Goal: Task Accomplishment & Management: Use online tool/utility

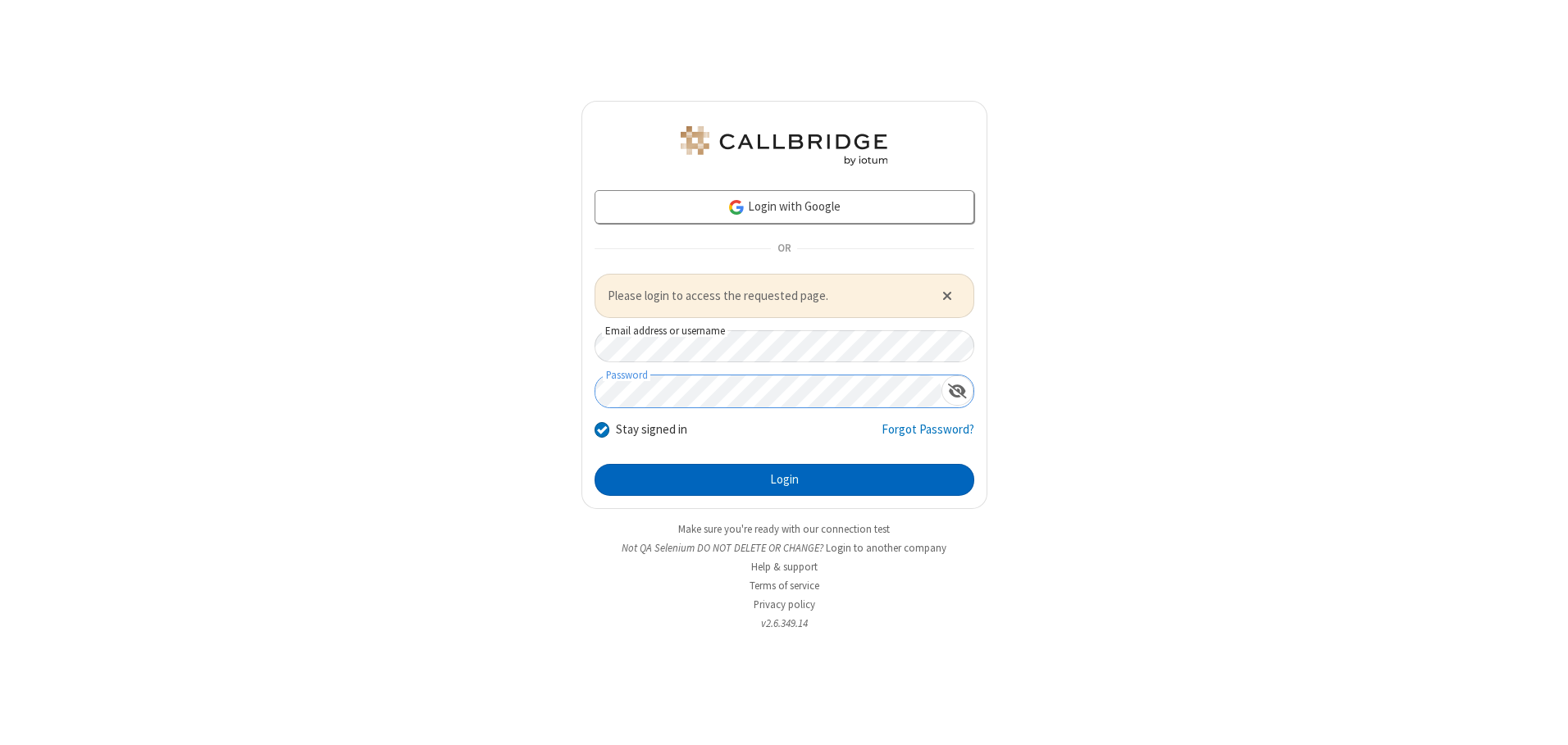
click at [784, 480] on button "Login" at bounding box center [784, 480] width 379 height 33
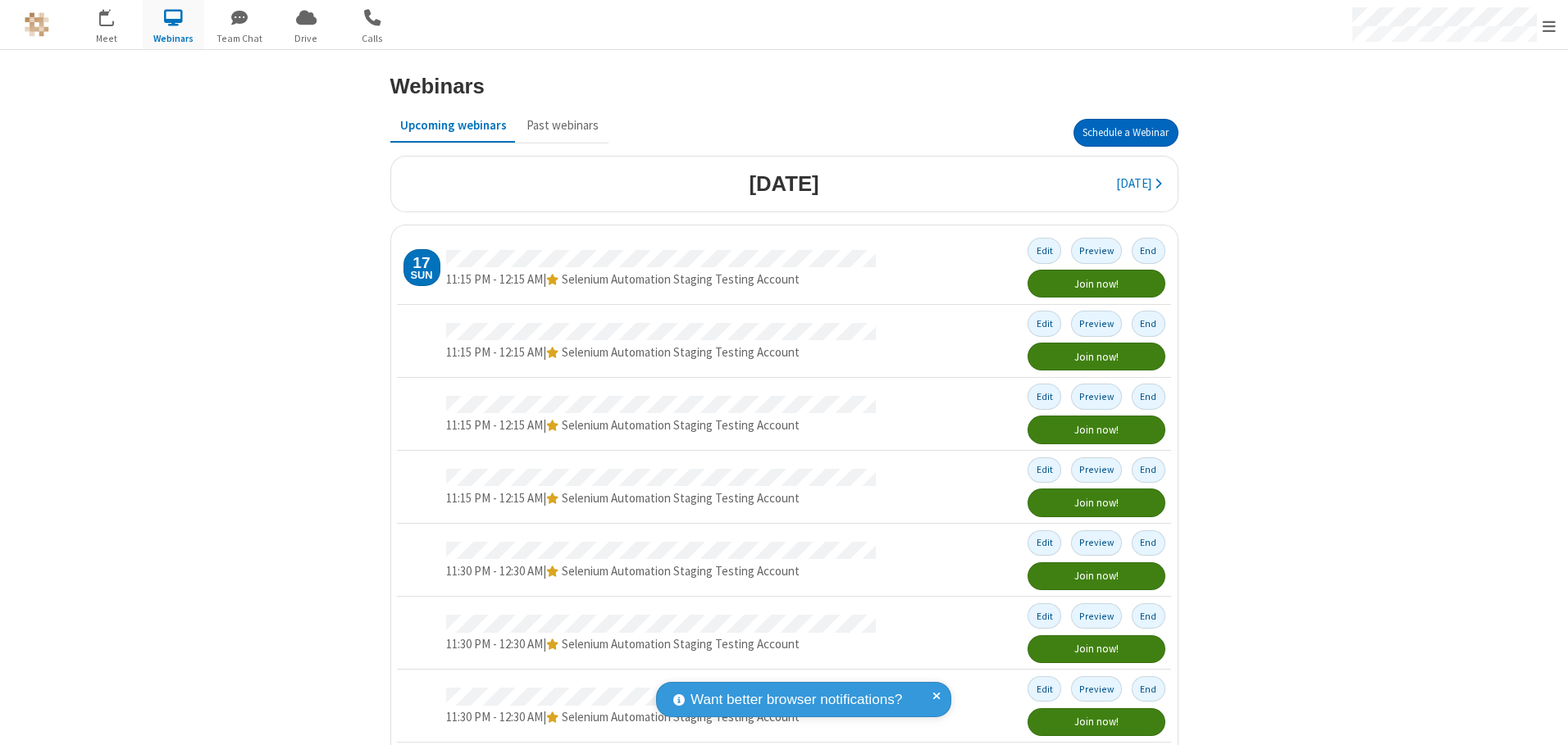
click at [1118, 133] on button "Schedule a Webinar" at bounding box center [1125, 133] width 105 height 28
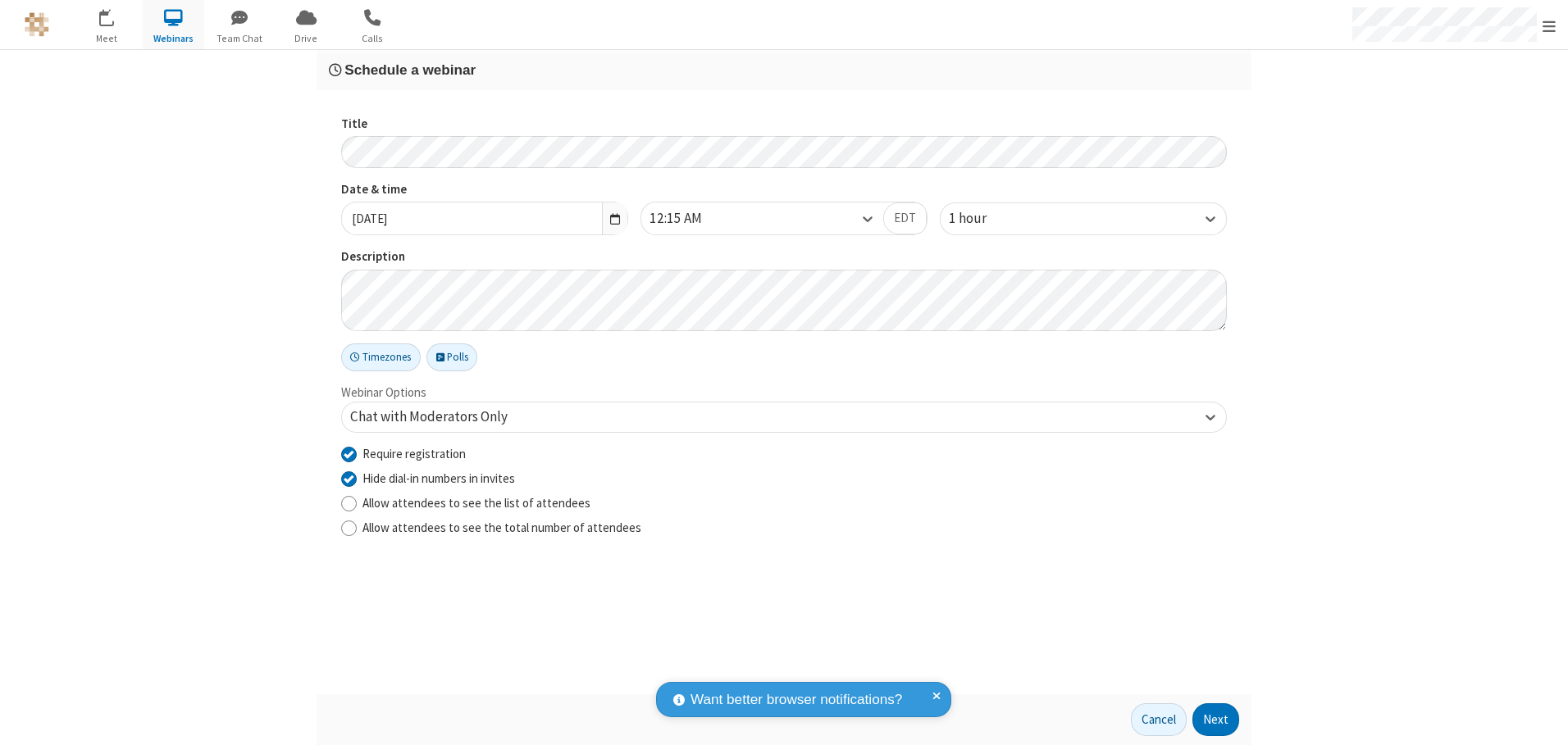
click at [348, 454] on input "Require registration" at bounding box center [348, 454] width 16 height 17
checkbox input "false"
click at [1216, 720] on button "Next" at bounding box center [1216, 719] width 47 height 33
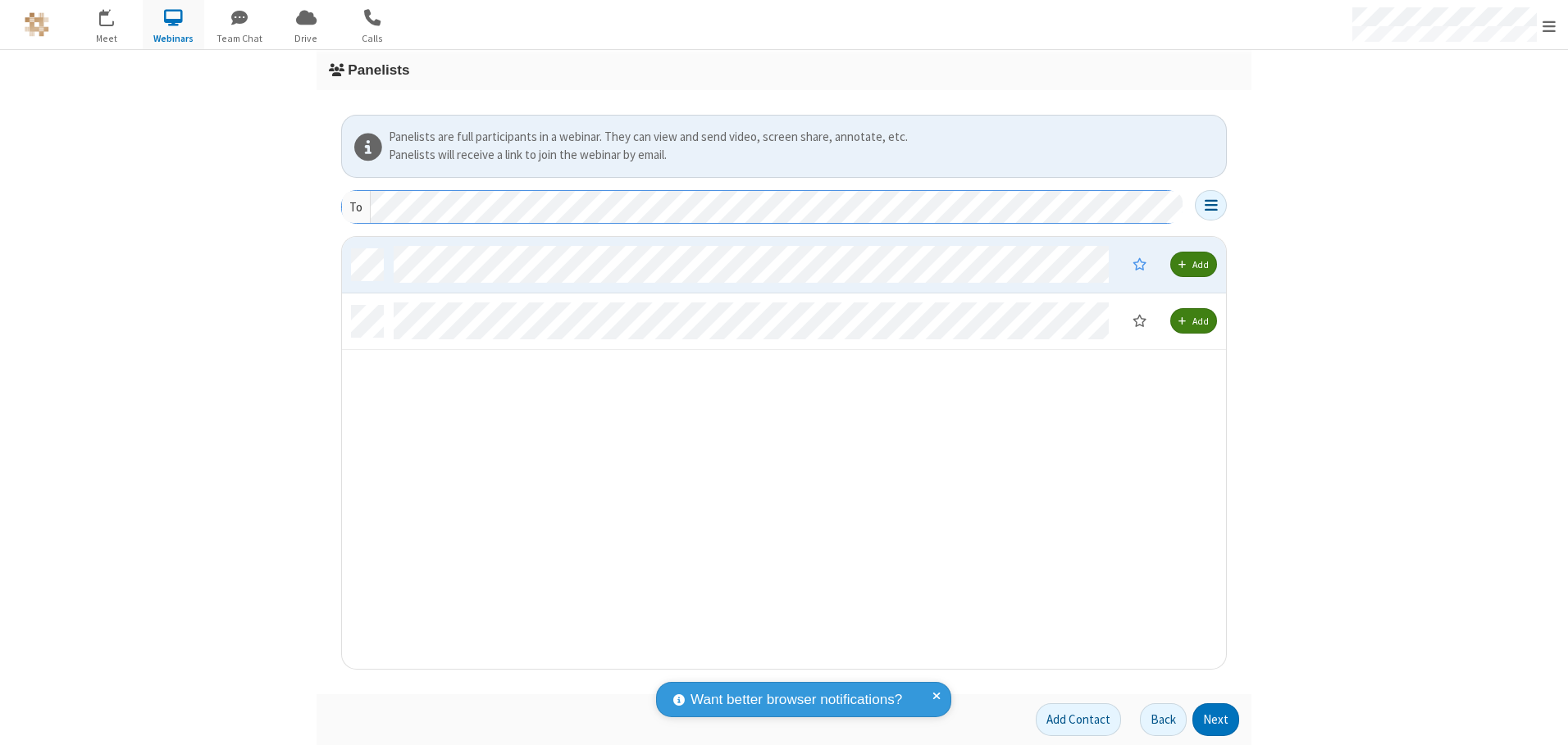
scroll to position [420, 871]
click at [1216, 720] on button "Next" at bounding box center [1216, 719] width 47 height 33
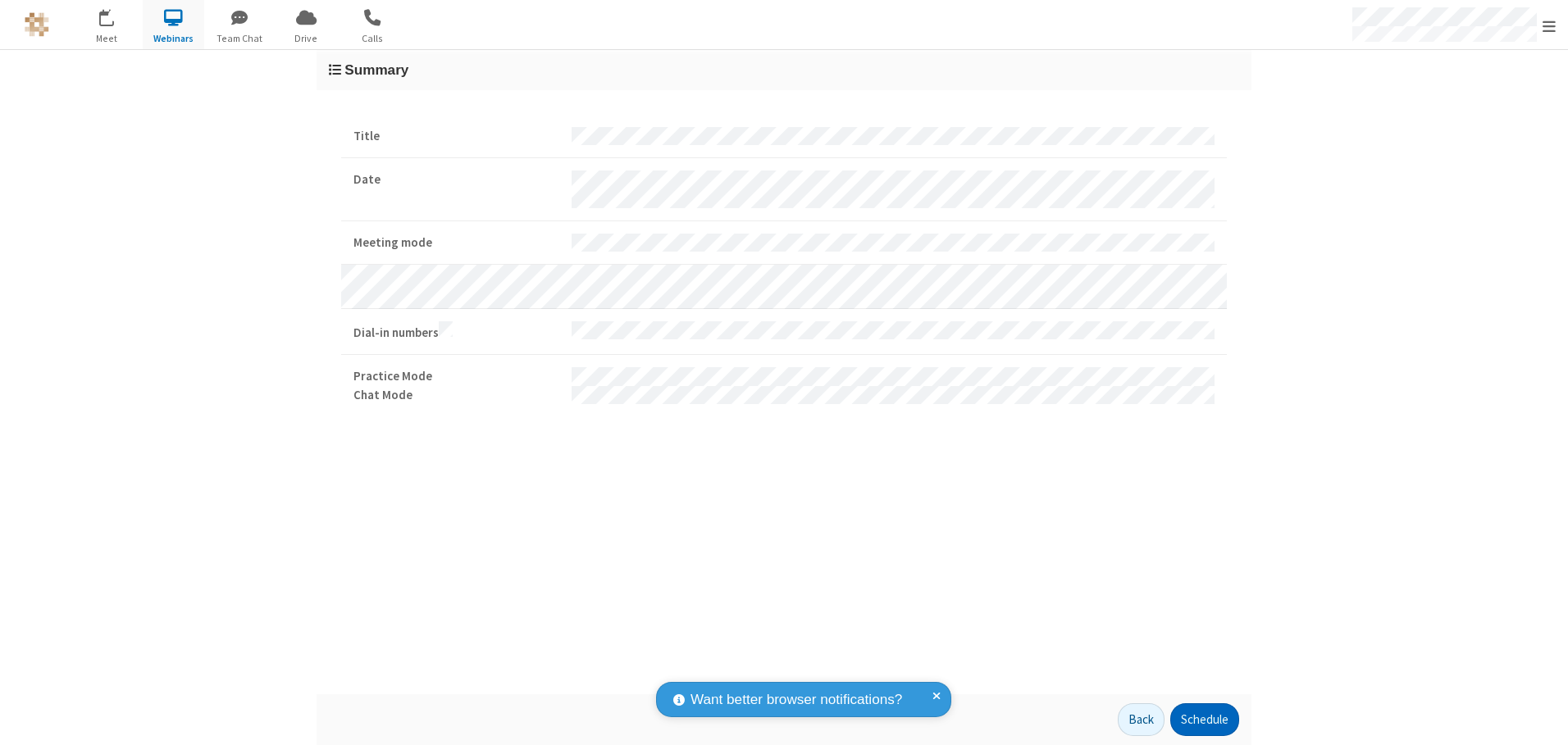
click at [1204, 720] on button "Schedule" at bounding box center [1205, 719] width 69 height 33
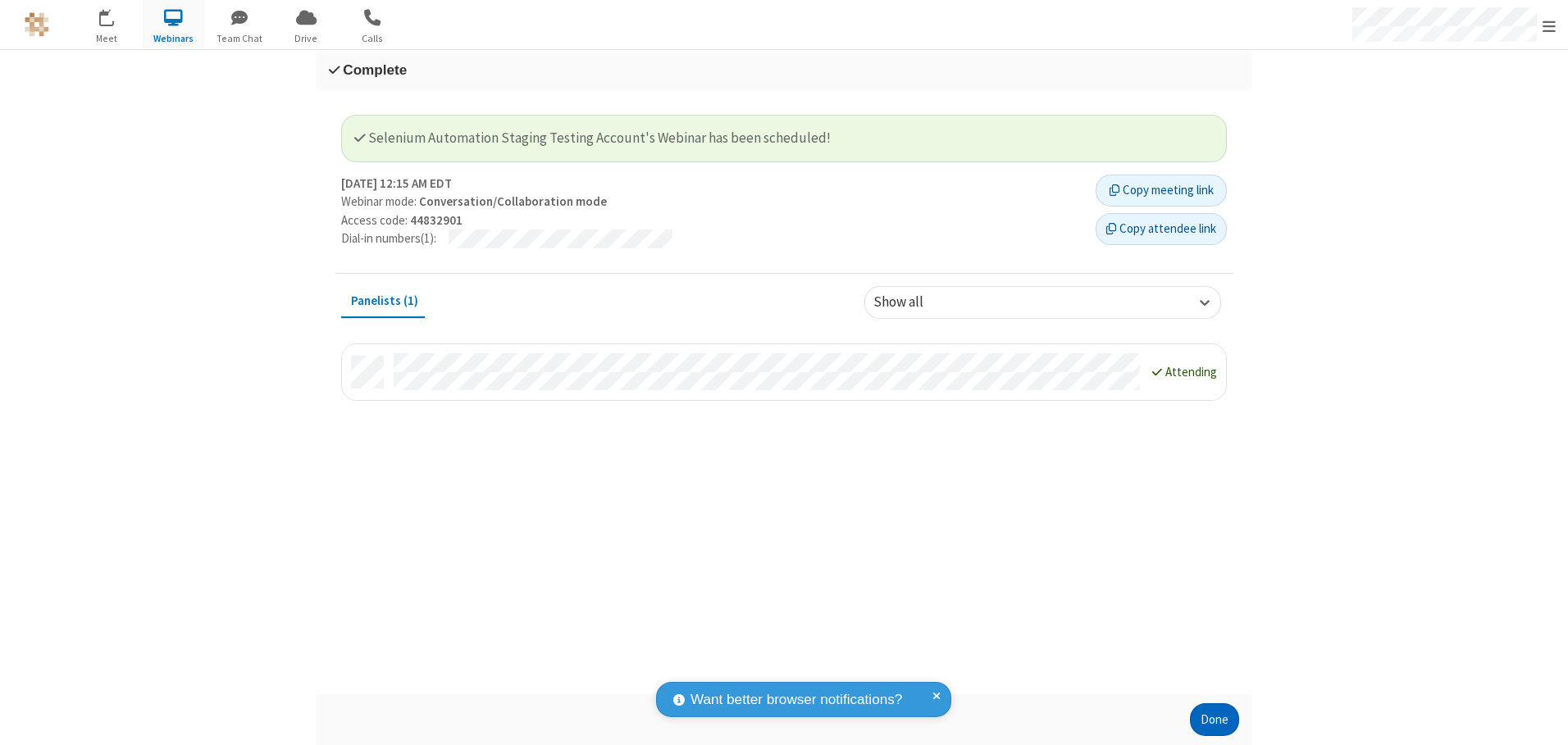
click at [1214, 720] on button "Done" at bounding box center [1214, 719] width 49 height 33
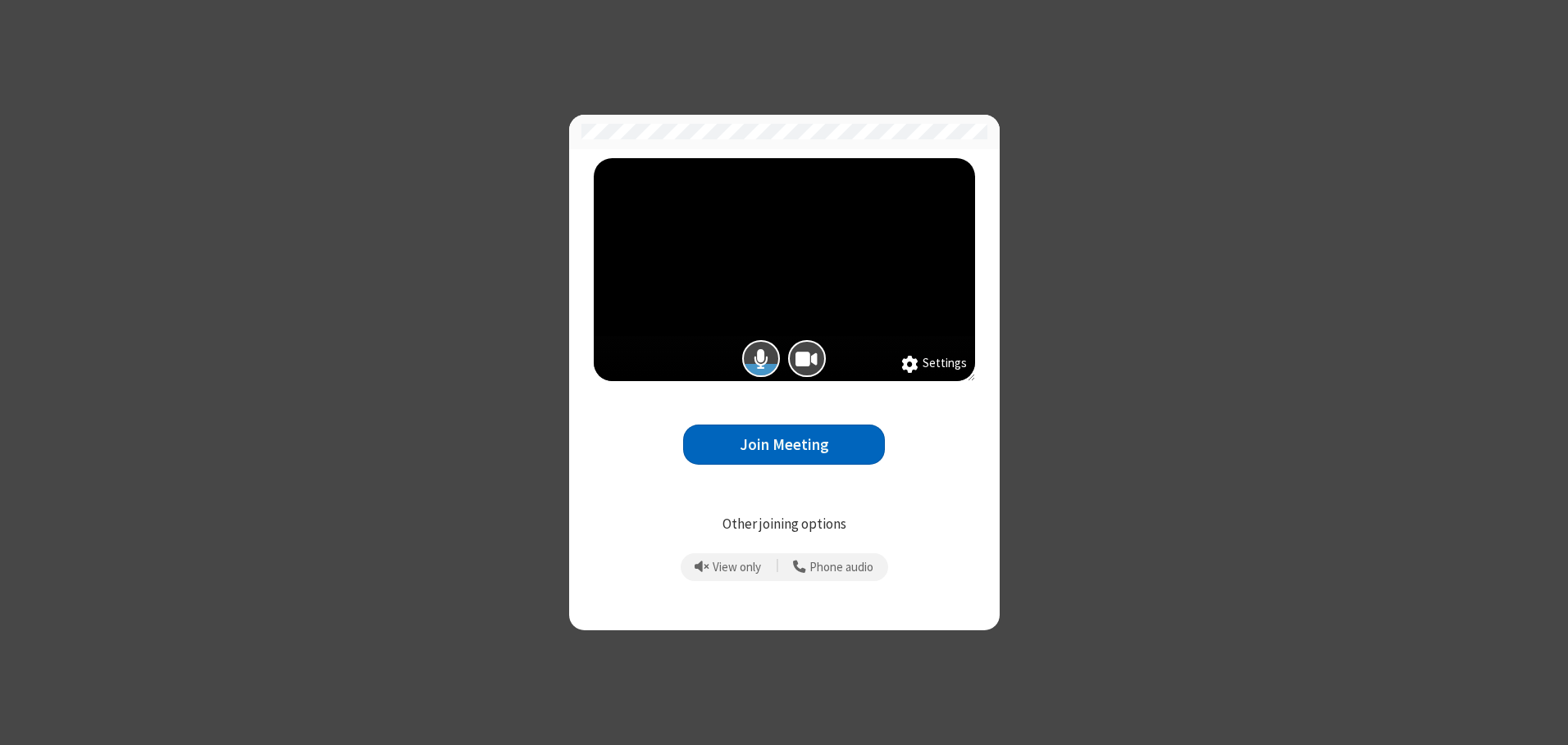
click at [784, 444] on button "Join Meeting" at bounding box center [784, 444] width 201 height 40
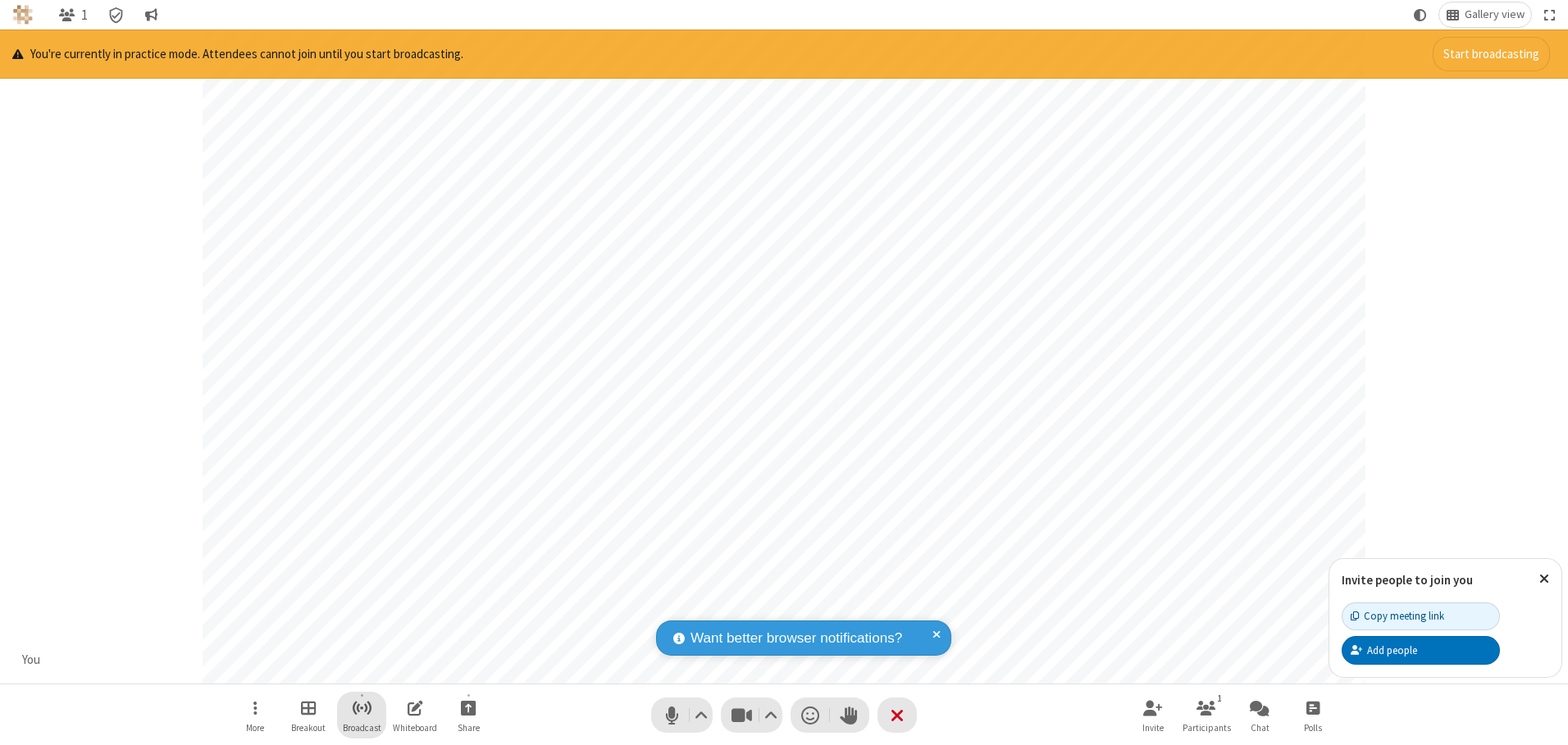
click at [361, 707] on span "Start broadcast" at bounding box center [362, 708] width 20 height 20
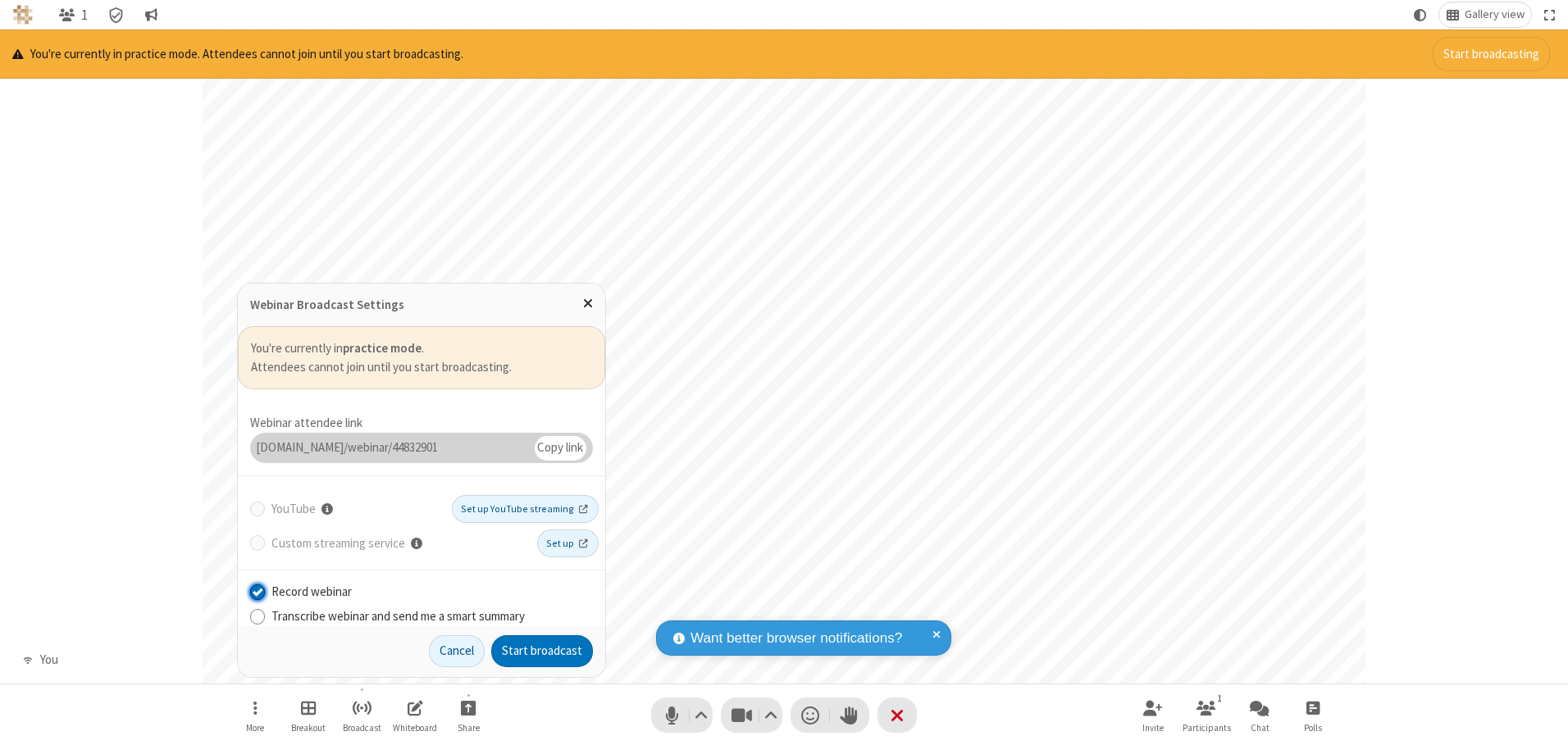
click at [256, 590] on input "Record webinar" at bounding box center [257, 591] width 16 height 17
click at [542, 651] on button "Start broadcast" at bounding box center [541, 651] width 102 height 33
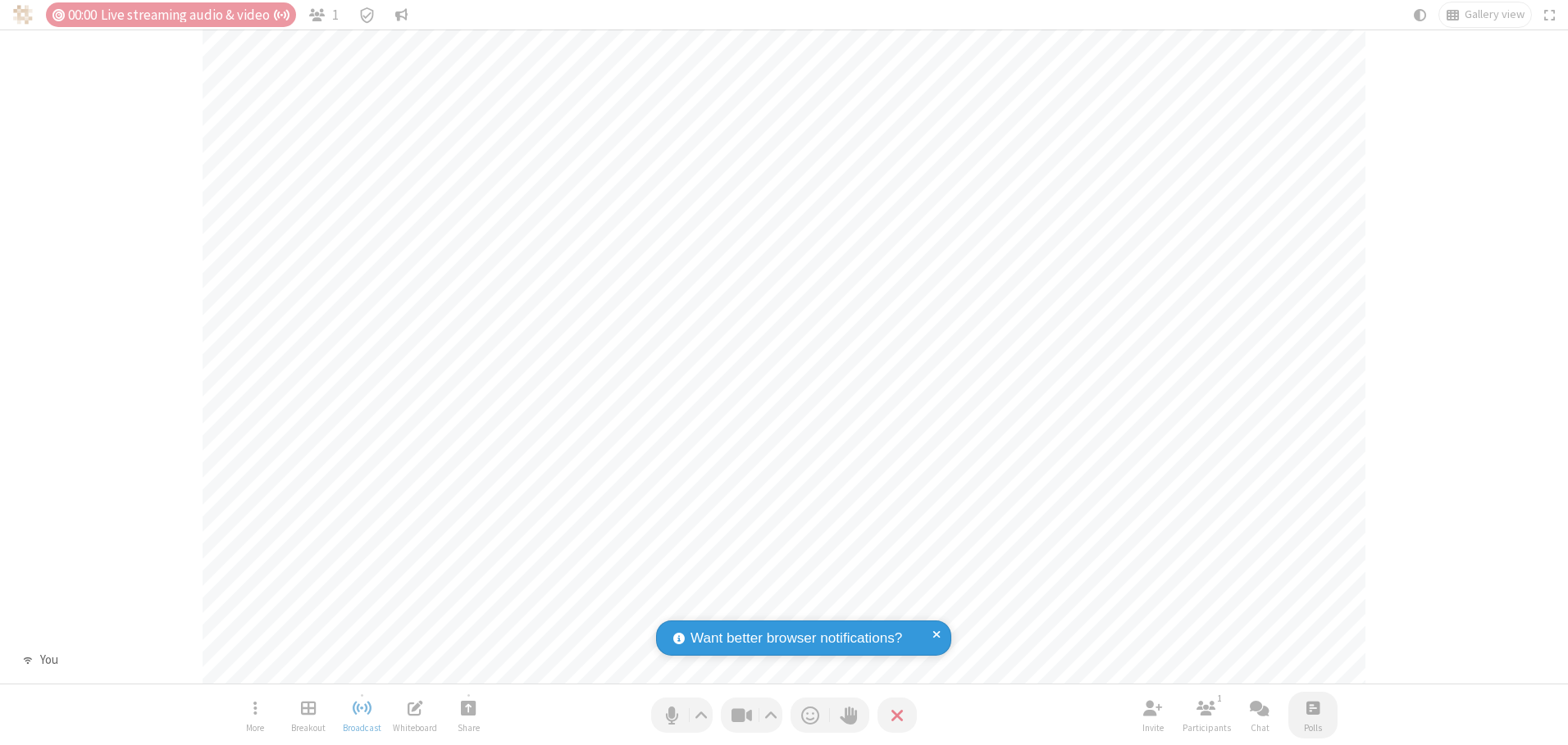
click at [1312, 707] on span "Open poll" at bounding box center [1313, 708] width 13 height 20
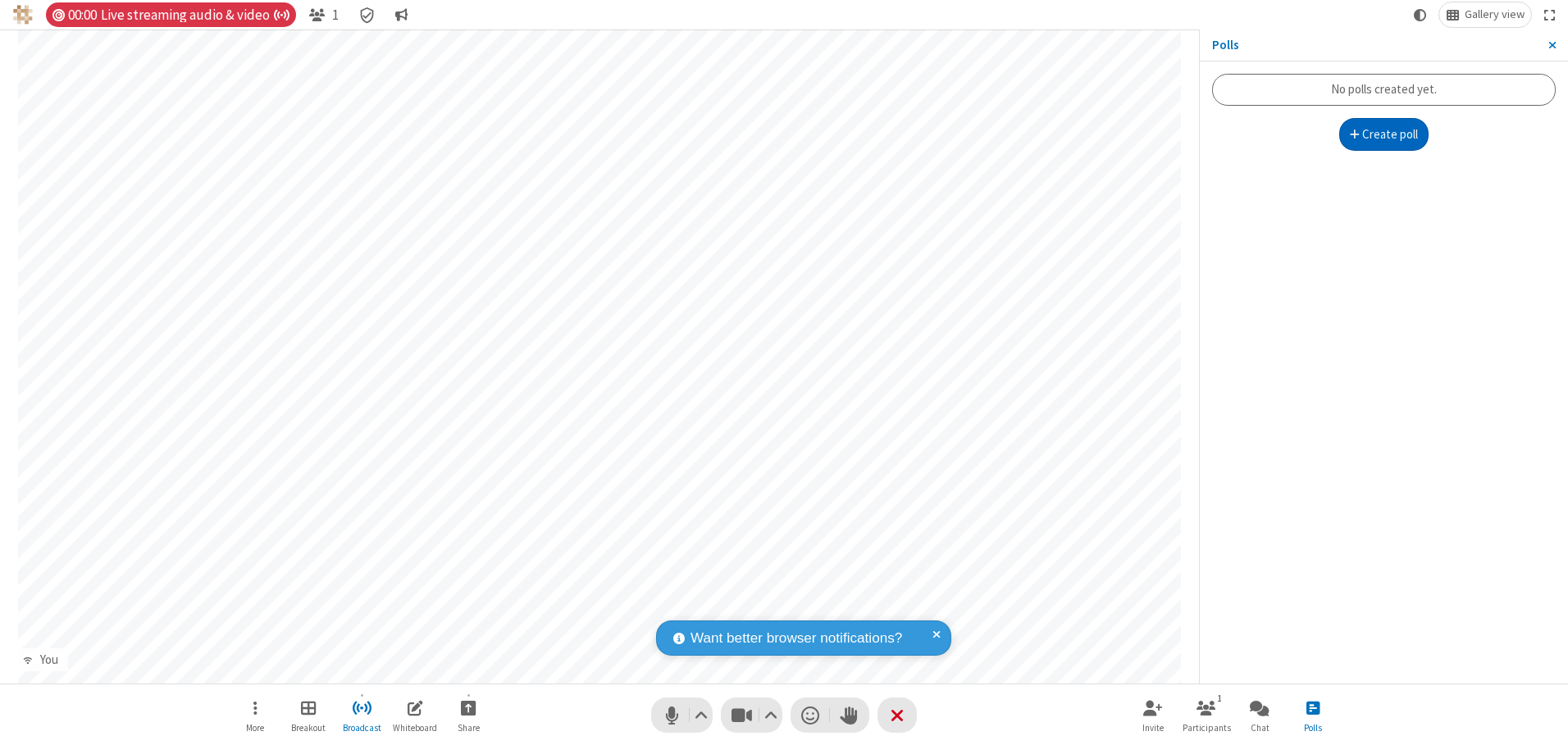
click at [1384, 134] on button "Create poll" at bounding box center [1384, 134] width 90 height 33
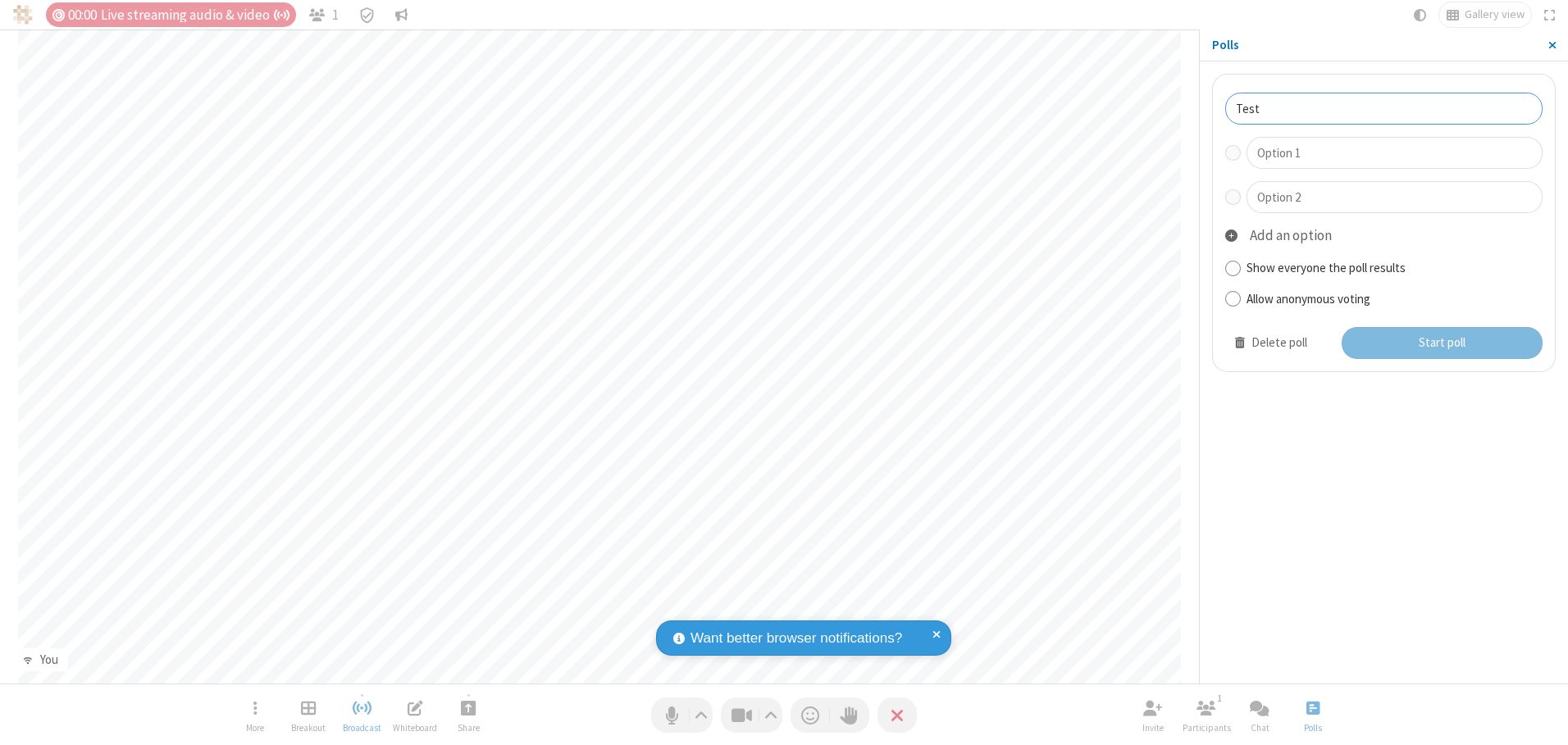
type input "Test"
type input "Yes"
type input "No"
click at [1440, 343] on button "Start poll" at bounding box center [1442, 343] width 201 height 33
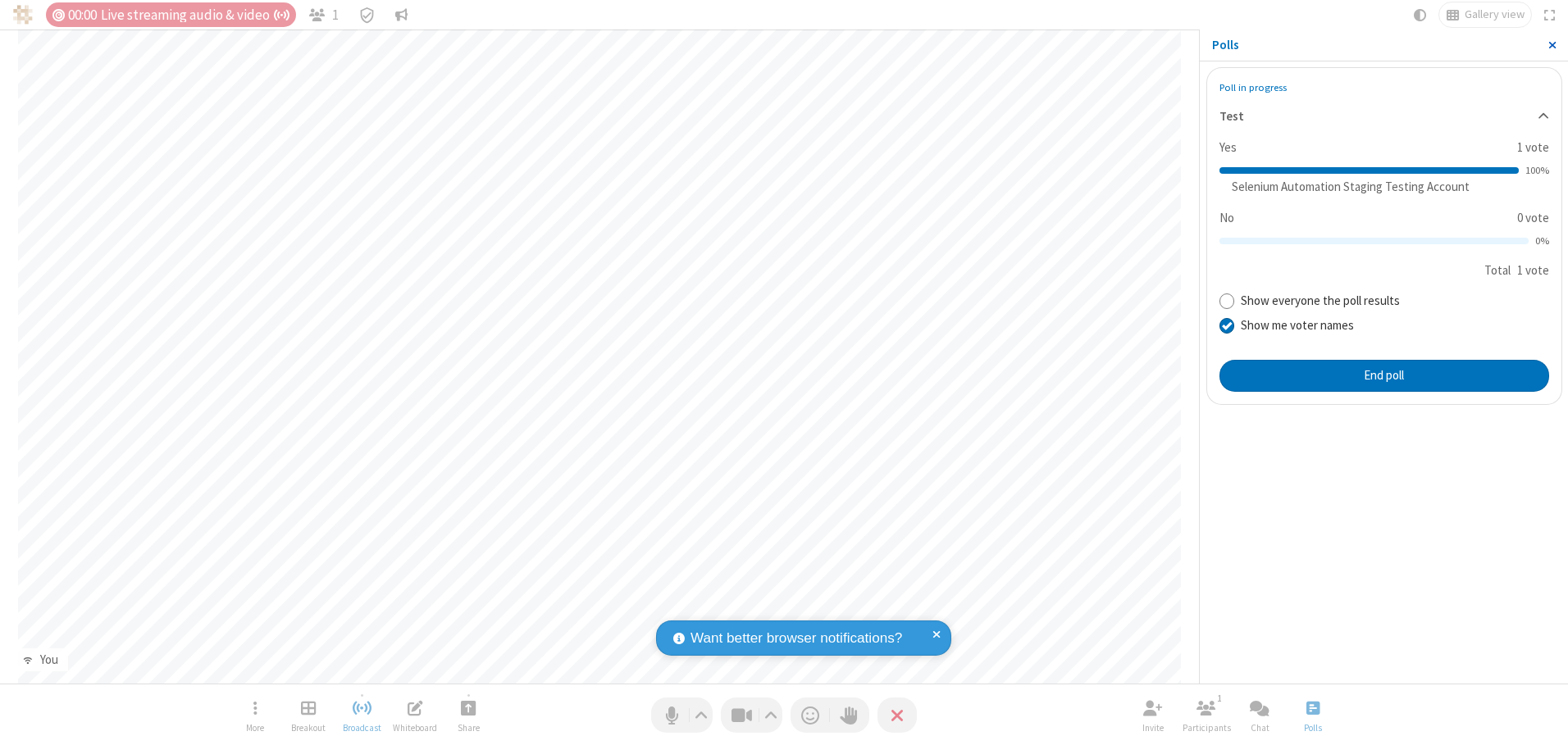
click at [1551, 45] on span "Close sidebar" at bounding box center [1551, 45] width 8 height 13
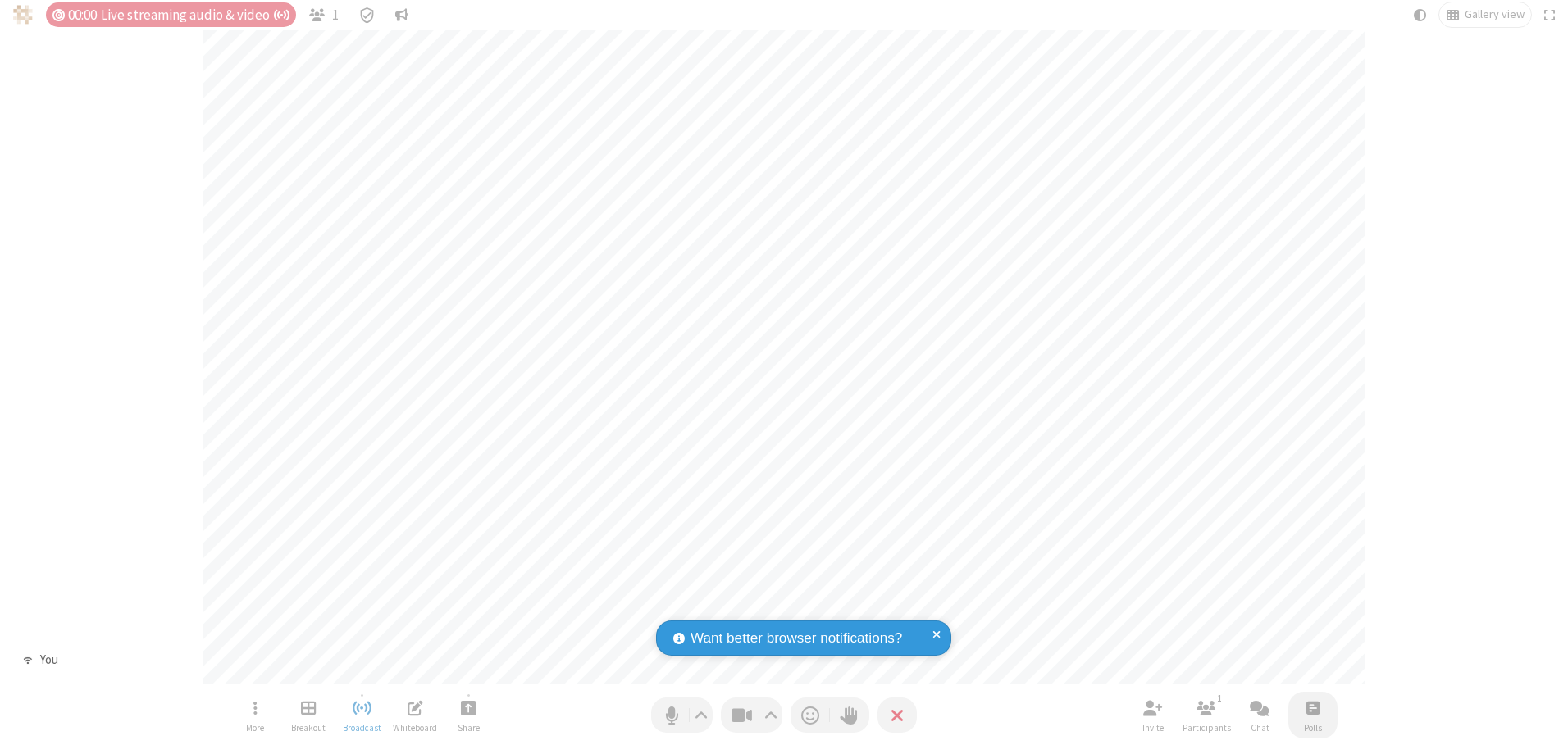
click at [1312, 707] on span "Open poll" at bounding box center [1313, 708] width 13 height 20
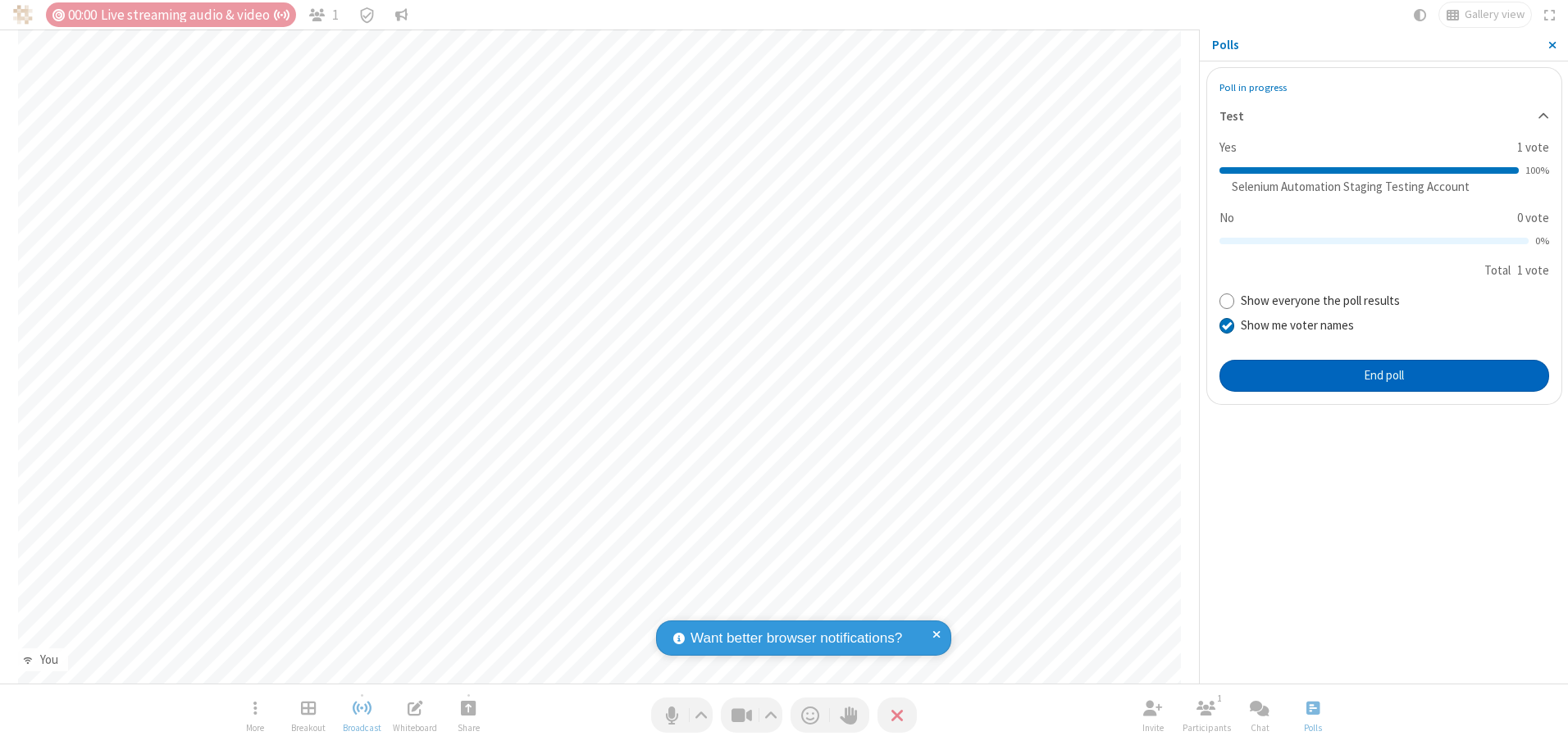
click at [1384, 375] on button "End poll" at bounding box center [1384, 375] width 330 height 33
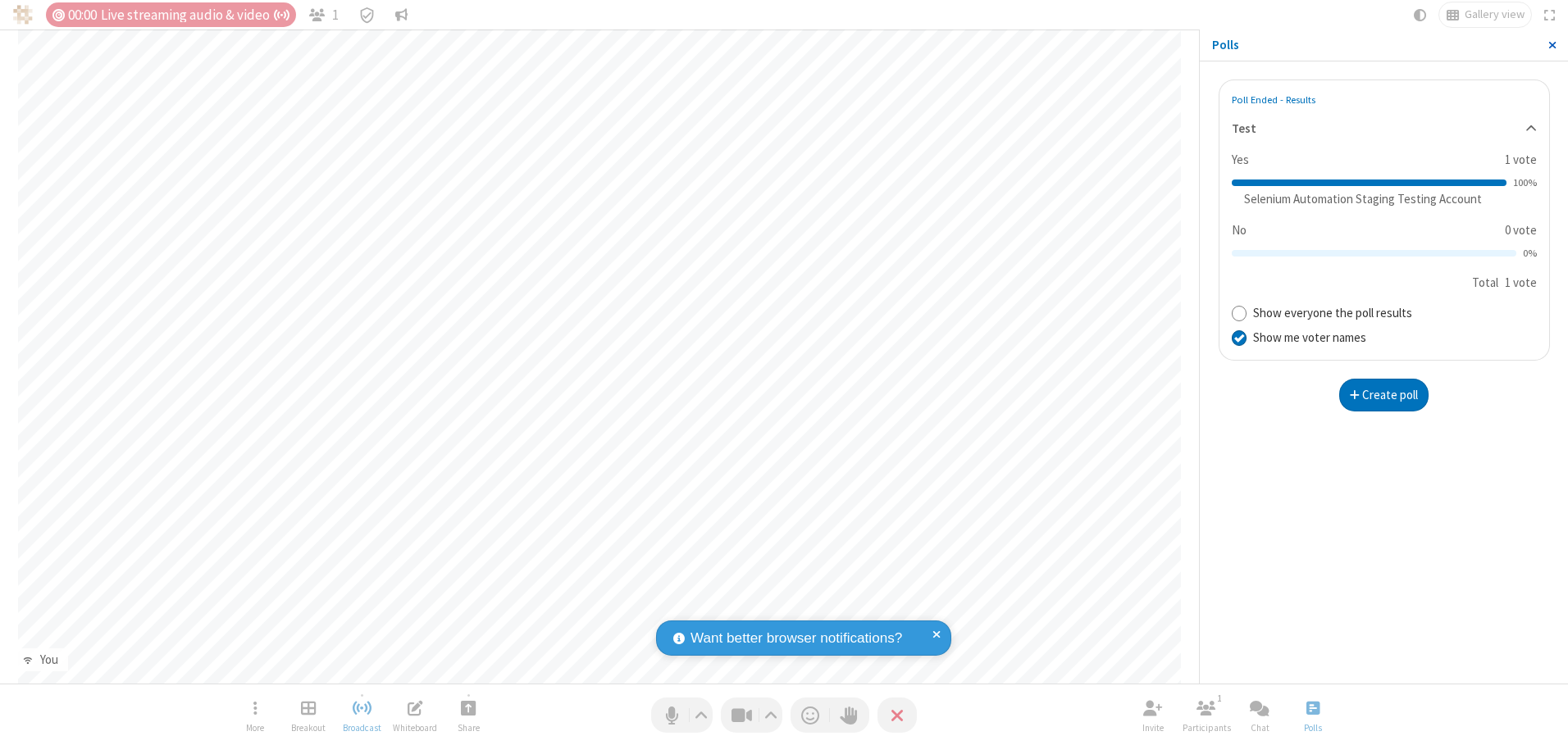
click at [1551, 45] on span "Close sidebar" at bounding box center [1551, 45] width 8 height 13
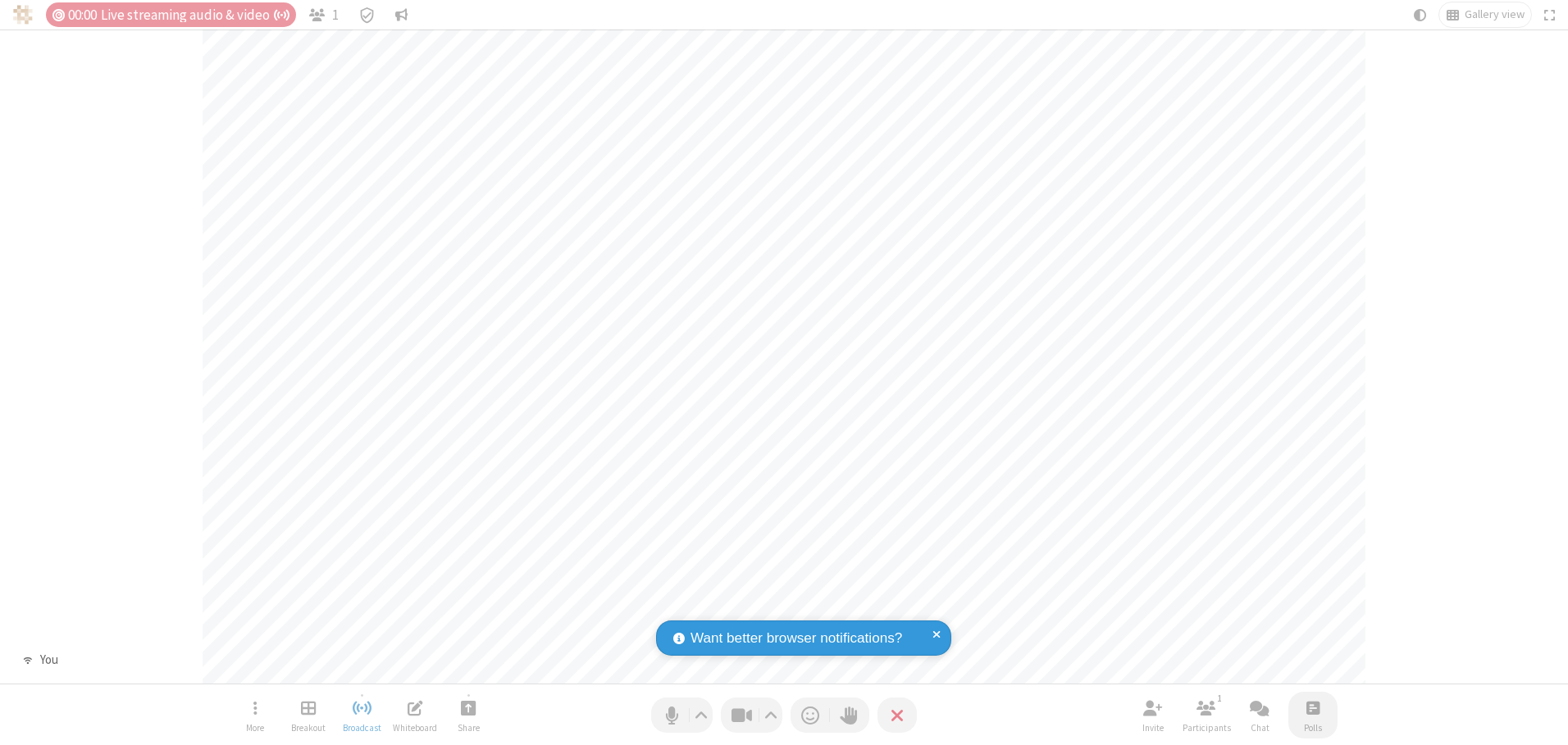
click at [1312, 707] on span "Open poll" at bounding box center [1313, 708] width 13 height 20
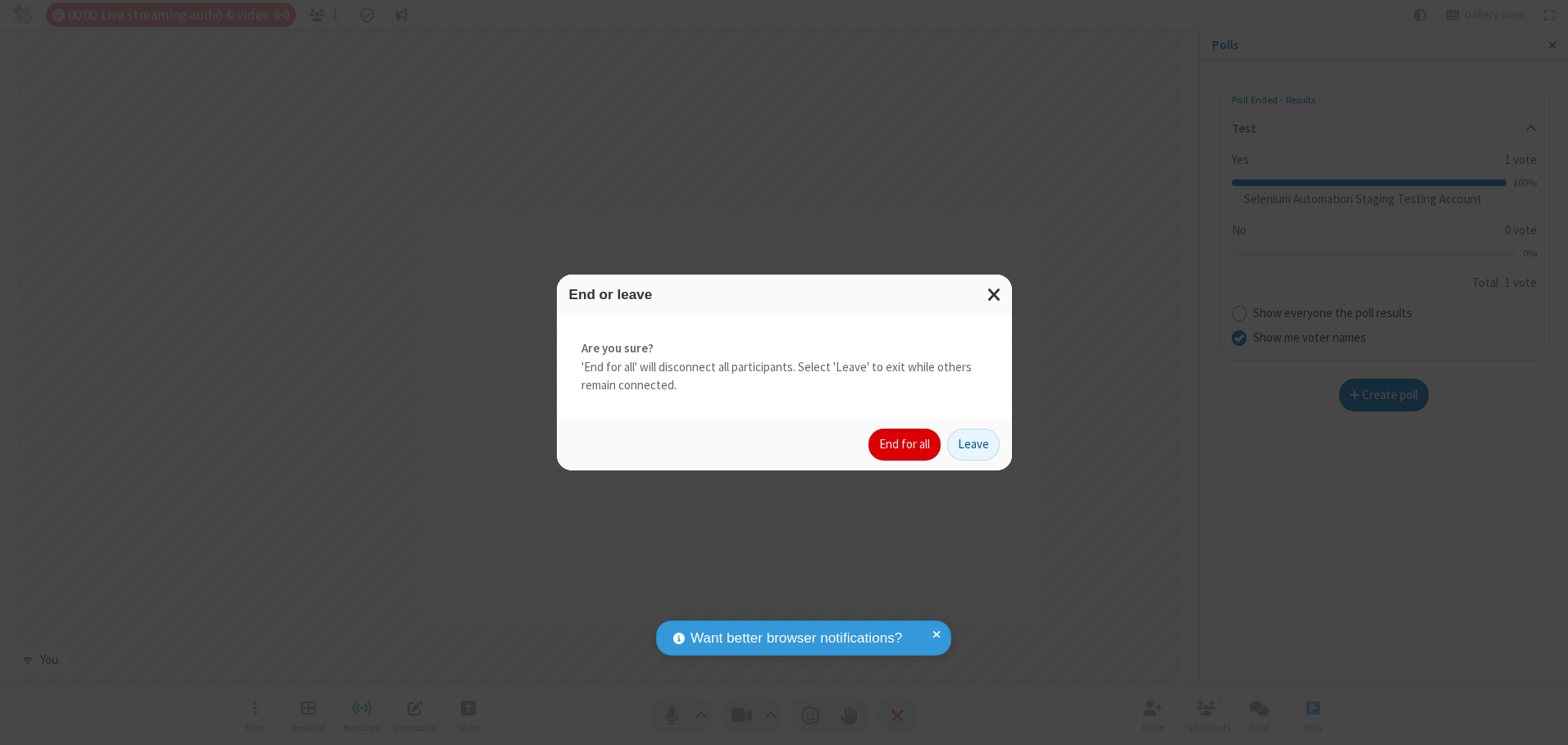
click at [906, 444] on button "End for all" at bounding box center [904, 444] width 72 height 33
